Goal: Find specific page/section: Locate a particular part of the current website

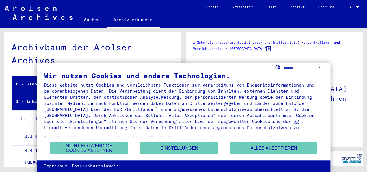
scroll to position [26, 0]
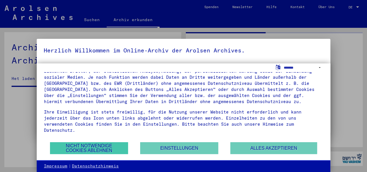
click at [100, 146] on button "Nicht notwendige Cookies ablehnen" at bounding box center [89, 148] width 78 height 12
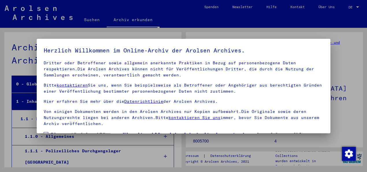
scroll to position [46, 0]
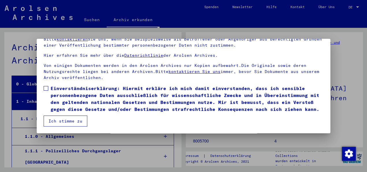
click at [81, 123] on button "Ich stimme zu" at bounding box center [66, 120] width 44 height 11
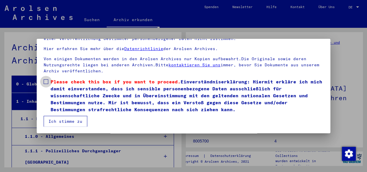
click at [46, 81] on span at bounding box center [46, 81] width 5 height 5
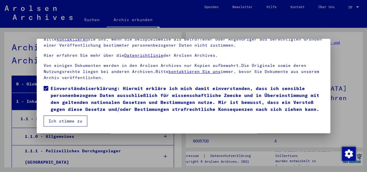
click at [64, 121] on button "Ich stimme zu" at bounding box center [66, 120] width 44 height 11
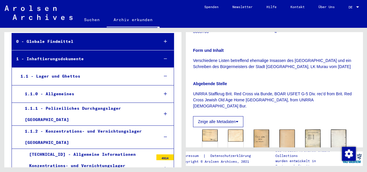
scroll to position [138, 0]
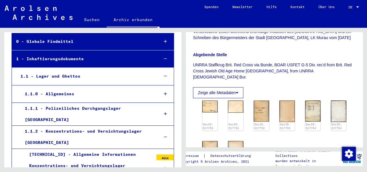
click at [218, 87] on button "Zeige alle Metadaten" at bounding box center [218, 92] width 50 height 11
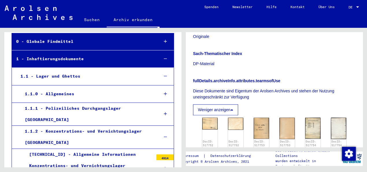
scroll to position [298, 0]
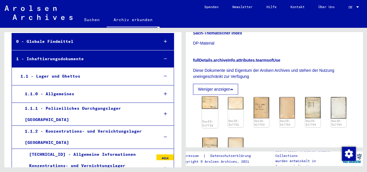
click at [209, 96] on img at bounding box center [210, 102] width 16 height 12
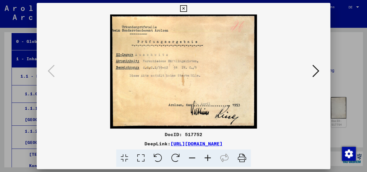
click at [209, 157] on icon at bounding box center [208, 158] width 16 height 18
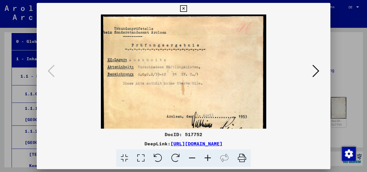
click at [209, 157] on icon at bounding box center [208, 158] width 16 height 18
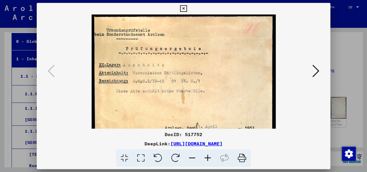
click at [209, 157] on icon at bounding box center [208, 158] width 16 height 18
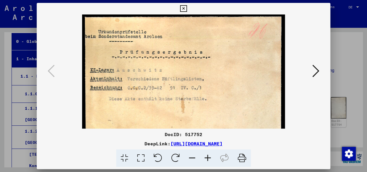
click at [209, 157] on icon at bounding box center [208, 158] width 16 height 18
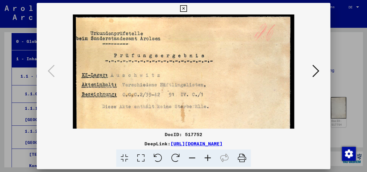
click at [318, 75] on icon at bounding box center [315, 71] width 7 height 14
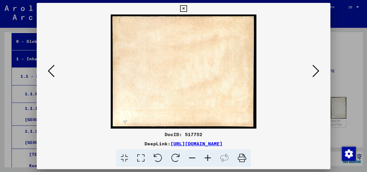
click at [318, 75] on icon at bounding box center [315, 71] width 7 height 14
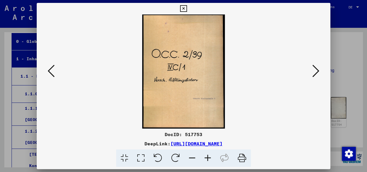
click at [317, 73] on icon at bounding box center [315, 71] width 7 height 14
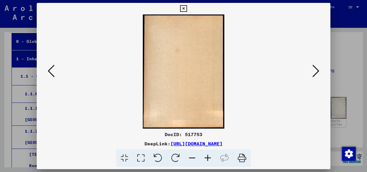
click at [317, 73] on icon at bounding box center [315, 71] width 7 height 14
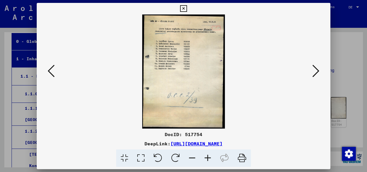
click at [209, 157] on icon at bounding box center [208, 158] width 16 height 18
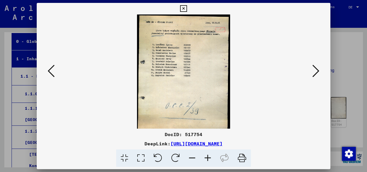
click at [209, 157] on icon at bounding box center [208, 158] width 16 height 18
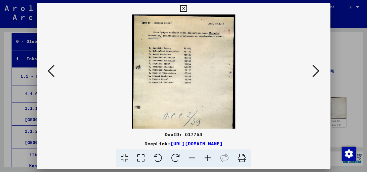
click at [209, 157] on icon at bounding box center [208, 158] width 16 height 18
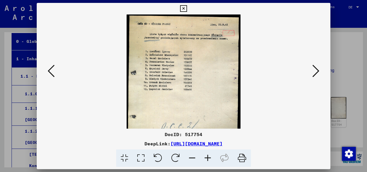
click at [209, 157] on icon at bounding box center [208, 158] width 16 height 18
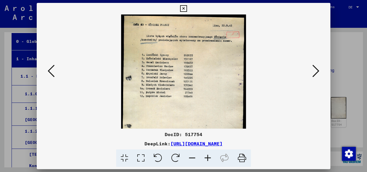
click at [209, 157] on icon at bounding box center [208, 158] width 16 height 18
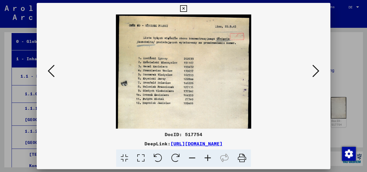
click at [209, 157] on icon at bounding box center [208, 158] width 16 height 18
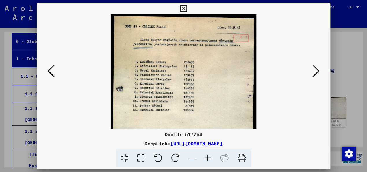
click at [209, 157] on icon at bounding box center [208, 158] width 16 height 18
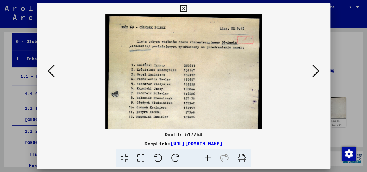
click at [208, 159] on icon at bounding box center [208, 158] width 16 height 18
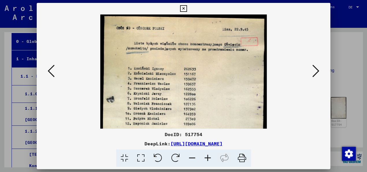
click at [208, 159] on icon at bounding box center [208, 158] width 16 height 18
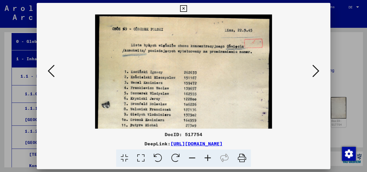
click at [315, 74] on icon at bounding box center [315, 71] width 7 height 14
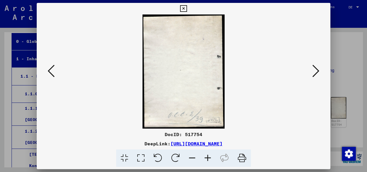
click at [315, 75] on icon at bounding box center [315, 71] width 7 height 14
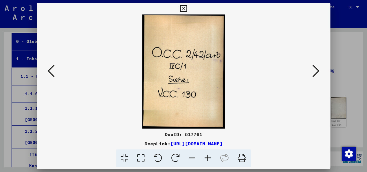
click at [315, 75] on icon at bounding box center [315, 71] width 7 height 14
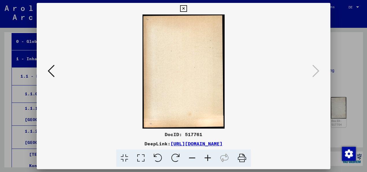
click at [187, 9] on icon at bounding box center [183, 8] width 7 height 7
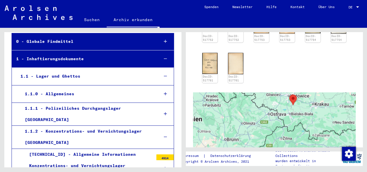
scroll to position [382, 0]
click at [103, 62] on div "1 - Inhaftierungsdokumente" at bounding box center [83, 58] width 142 height 11
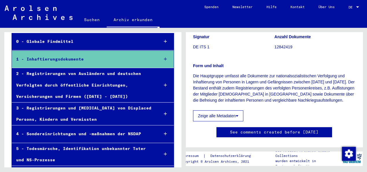
scroll to position [64, 0]
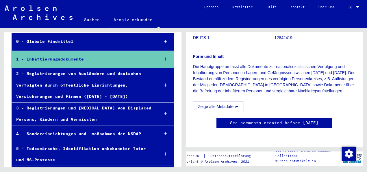
click at [206, 112] on button "Zeige alle Metadaten" at bounding box center [218, 106] width 50 height 11
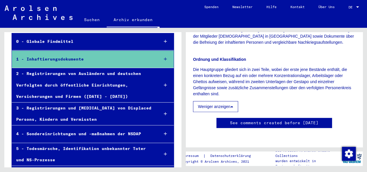
scroll to position [491, 0]
click at [96, 106] on div "3 - Registrierungen und [MEDICAL_DATA] von Displaced Persons, Kindern und Vermi…" at bounding box center [83, 113] width 142 height 23
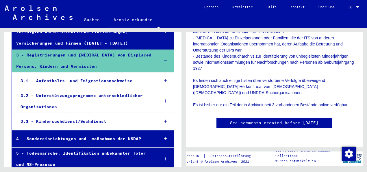
scroll to position [106, 0]
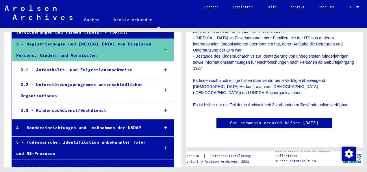
click at [116, 112] on div "3.3 - Kindersuchdienst/Suchdienst" at bounding box center [85, 110] width 138 height 11
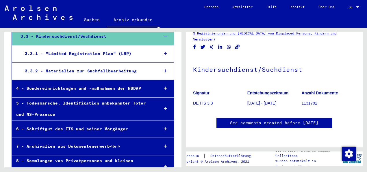
scroll to position [181, 0]
click at [95, 129] on div "6 - Schriftgut des ITS und seiner Vorgänger" at bounding box center [83, 128] width 142 height 11
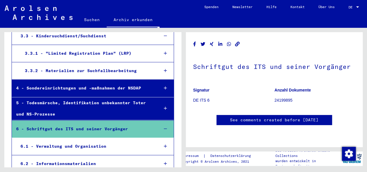
scroll to position [534, 0]
click at [103, 101] on div "5 - Todesmärsche, Identifikation unbekannter Toter und NS-Prozesse" at bounding box center [83, 108] width 142 height 23
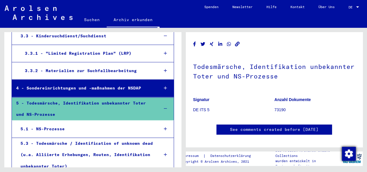
click at [349, 152] on img "button" at bounding box center [349, 153] width 14 height 14
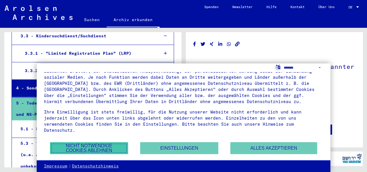
click at [105, 148] on button "Nicht notwendige Cookies ablehnen" at bounding box center [89, 148] width 78 height 12
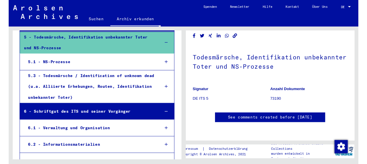
scroll to position [191, 0]
